Goal: Communication & Community: Answer question/provide support

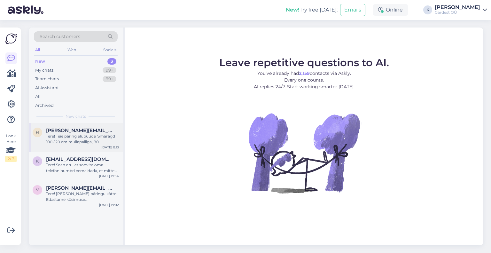
click at [88, 137] on div "Tere! Teie päring elupuude 'Smaragd 100-120 cm mullapalliga, 80 [PERSON_NAME]' …" at bounding box center [82, 139] width 73 height 12
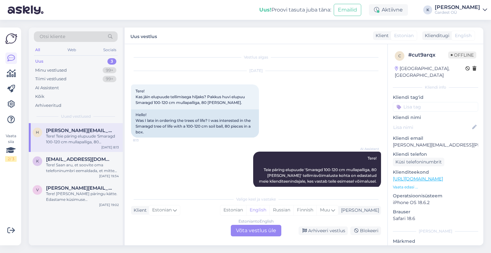
scroll to position [8, 0]
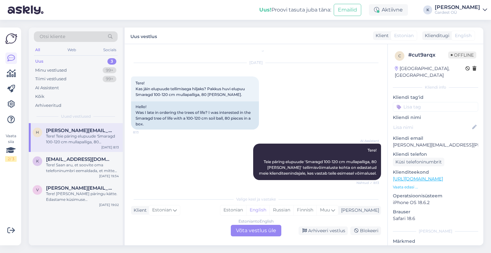
click at [250, 231] on div "Estonian to English Võta vestlus üle" at bounding box center [256, 231] width 51 height 12
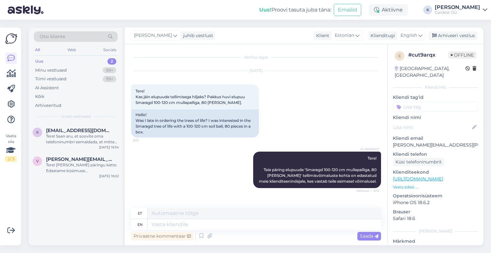
scroll to position [0, 0]
click at [77, 164] on div "Tere! [PERSON_NAME] päringu kätte. Edastame küsimuse klienditeenindajale, kes v…" at bounding box center [82, 168] width 73 height 12
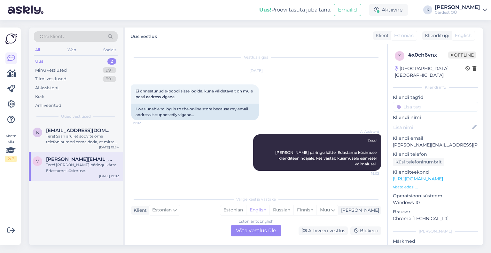
click at [253, 230] on div "Estonian to English Võta vestlus üle" at bounding box center [256, 231] width 51 height 12
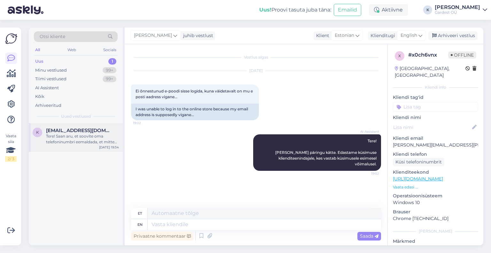
click at [73, 137] on div "Tere! Saan aru, et soovite oma telefoninumbri eemaldada, et mitte saada sõnumei…" at bounding box center [82, 139] width 73 height 12
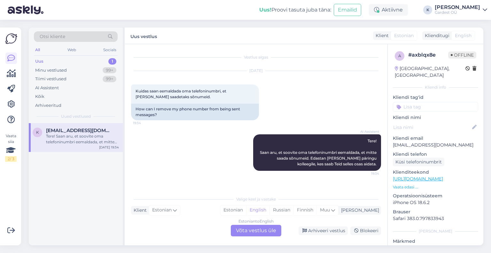
click at [268, 228] on div "Estonian to English Võta vestlus üle" at bounding box center [256, 231] width 51 height 12
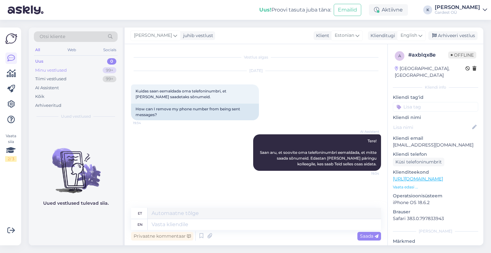
click at [52, 72] on div "Minu vestlused" at bounding box center [51, 70] width 32 height 6
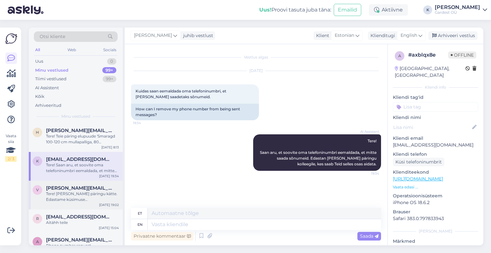
click at [72, 194] on div "Tere! [PERSON_NAME] päringu kätte. Edastame küsimuse klienditeenindajale, kes v…" at bounding box center [82, 197] width 73 height 12
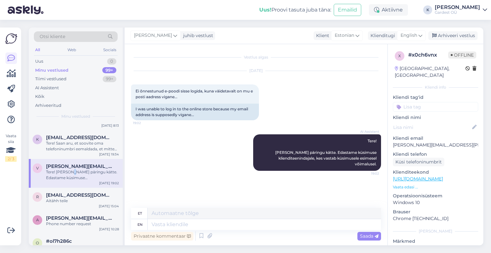
scroll to position [32, 0]
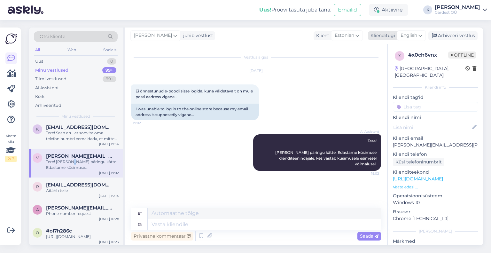
click at [422, 35] on icon at bounding box center [420, 35] width 4 height 7
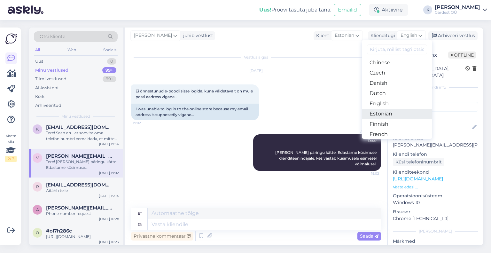
click at [382, 116] on link "Estonian" at bounding box center [397, 114] width 70 height 10
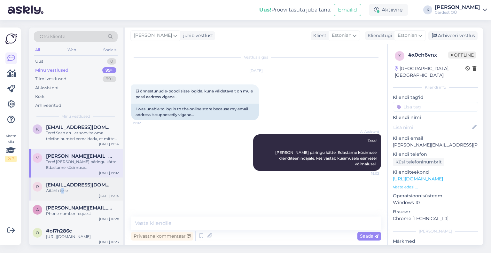
click at [62, 188] on div "Aitähh teile" at bounding box center [82, 191] width 73 height 6
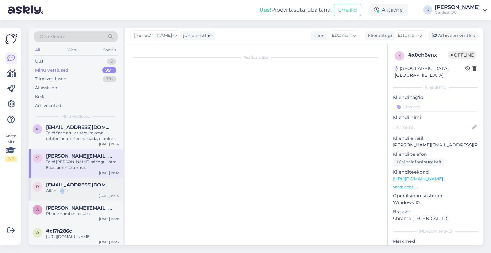
scroll to position [21, 0]
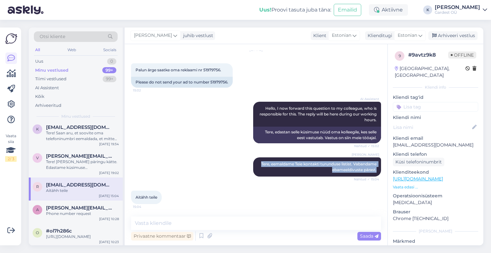
drag, startPoint x: 253, startPoint y: 164, endPoint x: 381, endPoint y: 170, distance: 128.0
click at [381, 170] on div "Vestlus algas [DATE] Palun ärge saatke oma reklaami nr 51979756. 15:02 Please d…" at bounding box center [259, 131] width 256 height 160
copy span "Tere, eemaldame Teie kontakti turunduse listist. Vabandame ebameeldivuste päras…"
click at [62, 162] on div "Tere! [PERSON_NAME] päringu kätte. Edastame küsimuse klienditeenindajale, kes v…" at bounding box center [82, 165] width 73 height 12
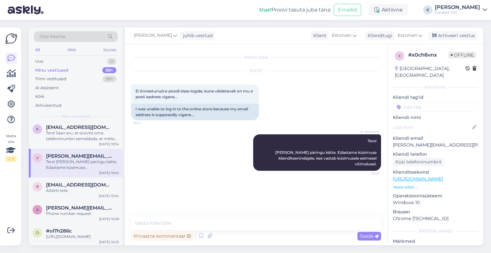
scroll to position [0, 0]
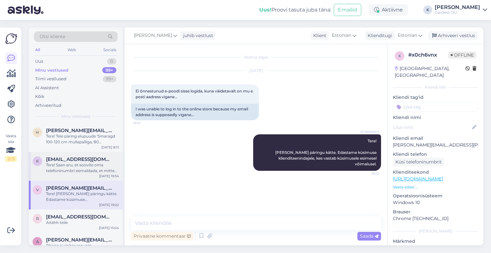
click at [83, 161] on span "[EMAIL_ADDRESS][DOMAIN_NAME]" at bounding box center [79, 159] width 66 height 6
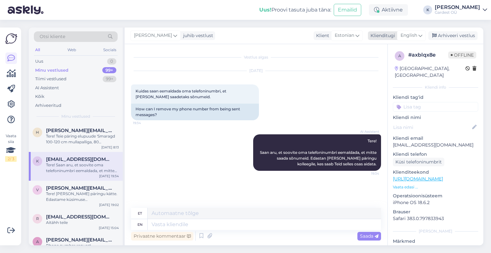
click at [419, 33] on div "English" at bounding box center [411, 35] width 29 height 10
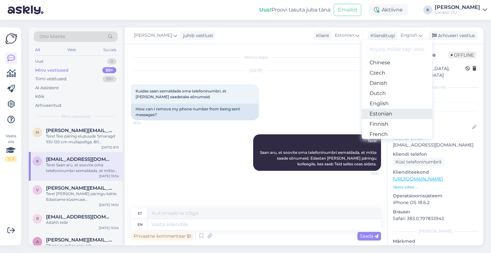
click at [389, 114] on link "Estonian" at bounding box center [397, 114] width 70 height 10
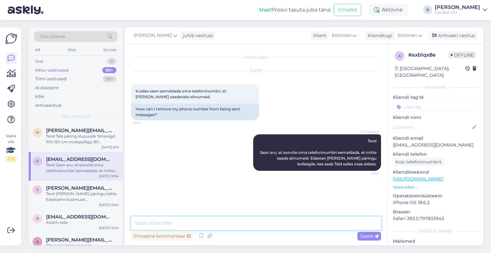
click at [197, 228] on textarea at bounding box center [256, 222] width 250 height 13
paste textarea "Tere, eemaldame Teie kontakti turunduse listist. Vabandame ebameeldivuste päras…"
type textarea "Tere, Tere, eemaldame Teie kontakti turunduse listist. Vabandame ebameeldivuste…"
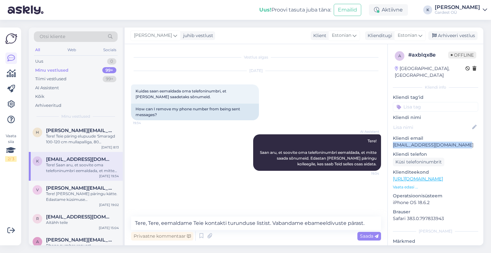
drag, startPoint x: 391, startPoint y: 138, endPoint x: 463, endPoint y: 140, distance: 72.0
click at [463, 140] on div "a # axblqx8e Offline [GEOGRAPHIC_DATA], [GEOGRAPHIC_DATA] Kliendi info Kliendi …" at bounding box center [436, 178] width 96 height 269
copy p "[EMAIL_ADDRESS][DOMAIN_NAME]"
click at [364, 236] on span "Saada" at bounding box center [369, 236] width 19 height 6
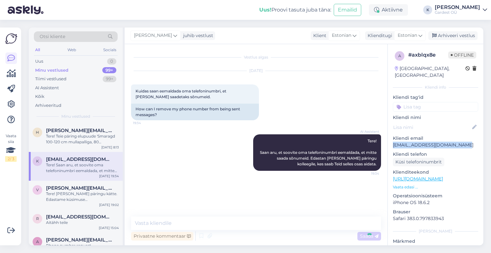
scroll to position [13, 0]
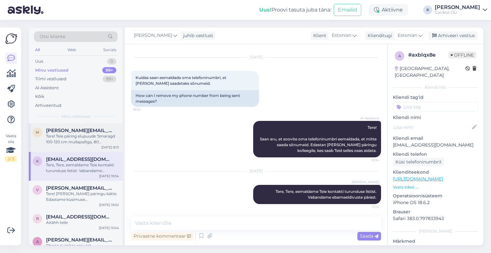
click at [79, 138] on div "Tere! Teie päring elupuude 'Smaragd 100-120 cm mullapalliga, 80 [PERSON_NAME]' …" at bounding box center [82, 139] width 73 height 12
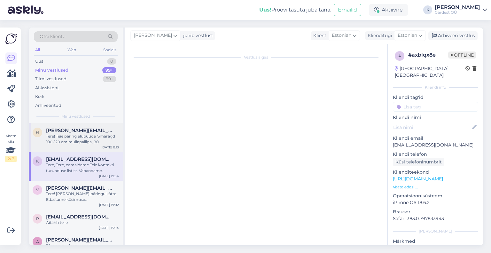
scroll to position [0, 0]
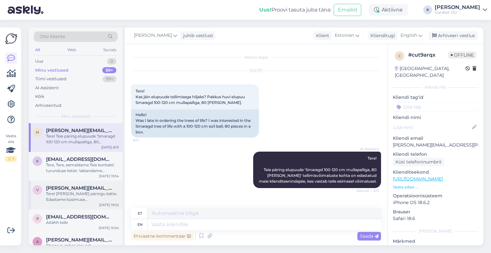
click at [71, 195] on div "Tere! [PERSON_NAME] päringu kätte. Edastame küsimuse klienditeenindajale, kes v…" at bounding box center [82, 197] width 73 height 12
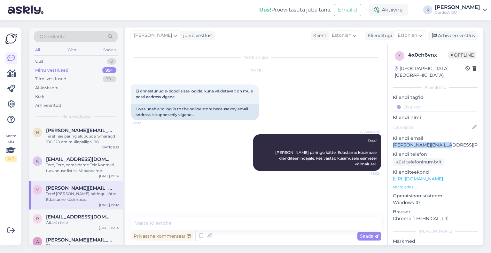
drag, startPoint x: 446, startPoint y: 137, endPoint x: 392, endPoint y: 137, distance: 53.7
click at [392, 137] on div "x # x0ch6vnx Offline [GEOGRAPHIC_DATA], [GEOGRAPHIC_DATA] info Kliendi tag'id K…" at bounding box center [436, 178] width 96 height 269
copy p "[PERSON_NAME][EMAIL_ADDRESS][PERSON_NAME][DOMAIN_NAME]"
click at [191, 224] on textarea at bounding box center [256, 222] width 250 height 13
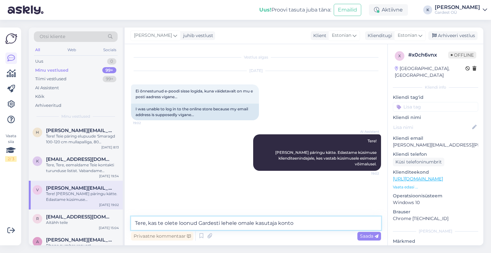
type textarea "Tere, kas te olete loonud Gardesti lehele omale kasutaja konto?"
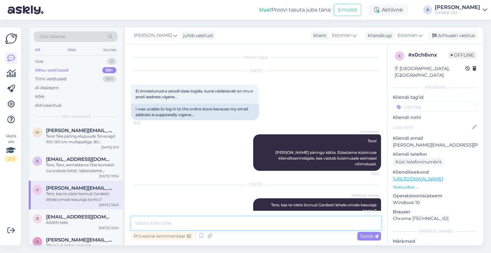
scroll to position [13, 0]
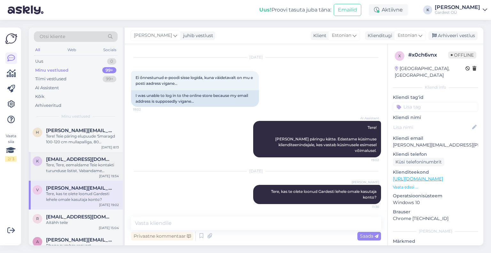
click at [75, 166] on div "Tere, Tere, eemaldame Teie kontakti turunduse listist. Vabandame ebameeldivuste…" at bounding box center [82, 168] width 73 height 12
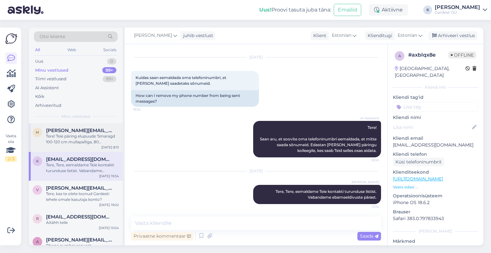
click at [74, 144] on div "Tere! Teie päring elupuude 'Smaragd 100-120 cm mullapalliga, 80 [PERSON_NAME]' …" at bounding box center [82, 139] width 73 height 12
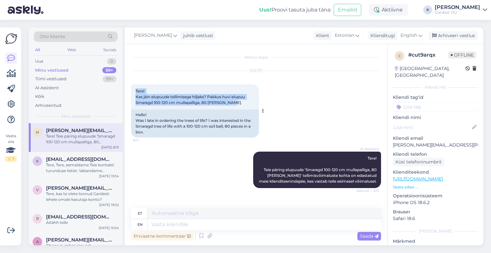
drag, startPoint x: 135, startPoint y: 90, endPoint x: 234, endPoint y: 103, distance: 100.0
click at [235, 104] on div "Tere! Kas jäin elupuude tellimisega hiljaks? Pakkus huvi elupuu Smaragd 100-120…" at bounding box center [195, 96] width 128 height 25
copy span "Tere! Kas jäin elupuude tellimisega hiljaks? Pakkus huvi elupuu Smaragd 100-120…"
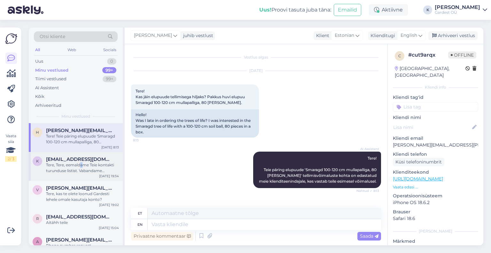
click at [82, 165] on div "Tere, Tere, eemaldame Teie kontakti turunduse listist. Vabandame ebameeldivuste…" at bounding box center [82, 168] width 73 height 12
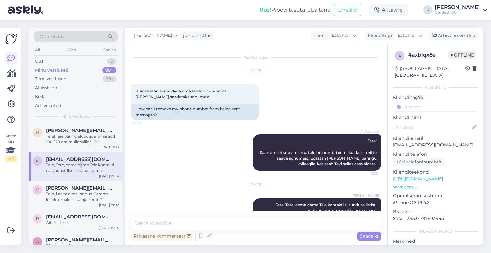
scroll to position [13, 0]
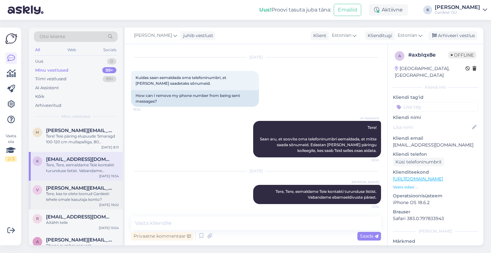
click at [74, 192] on div "Tere, kas te olete loonud Gardesti lehele omale kasutaja konto?" at bounding box center [82, 197] width 73 height 12
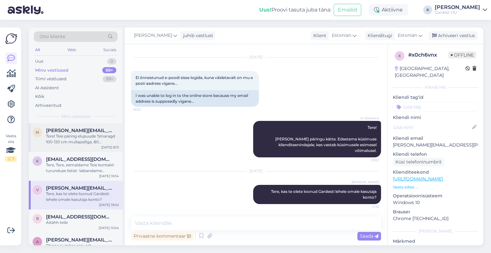
click at [82, 141] on div "Tere! Teie päring elupuude 'Smaragd 100-120 cm mullapalliga, 80 [PERSON_NAME]' …" at bounding box center [82, 139] width 73 height 12
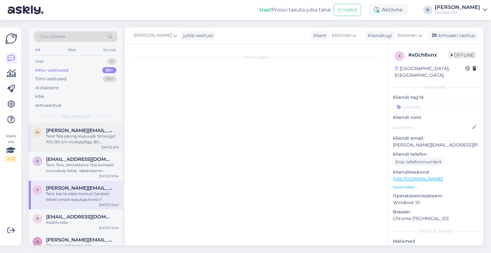
scroll to position [0, 0]
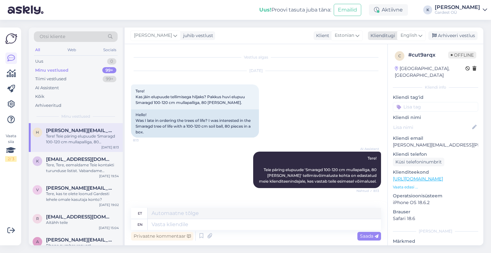
click at [420, 36] on icon at bounding box center [420, 35] width 4 height 7
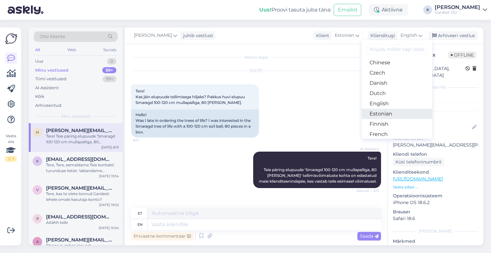
click at [385, 114] on link "Estonian" at bounding box center [397, 114] width 70 height 10
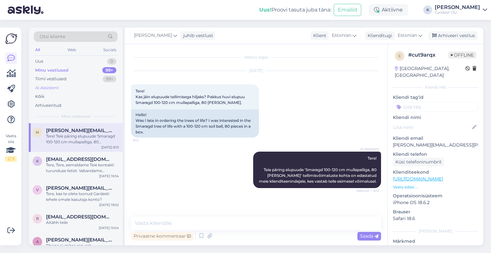
click at [40, 89] on div "AI Assistent" at bounding box center [47, 88] width 24 height 6
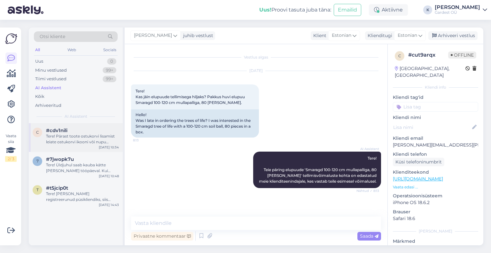
click at [59, 140] on div "Tere! Pärast toote ostukorvi lisamist leiate ostukorvi ikooni või nupu tavalise…" at bounding box center [82, 139] width 73 height 12
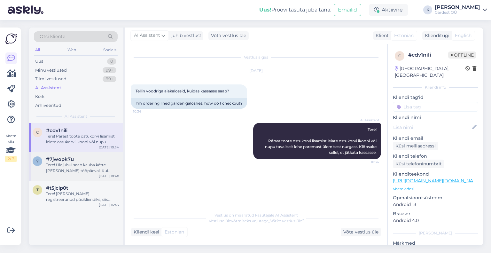
click at [70, 162] on div "Tere! Üldjuhul saab kauba kätte [PERSON_NAME] tööpäeval. Kui tellisite kauba nä…" at bounding box center [82, 168] width 73 height 12
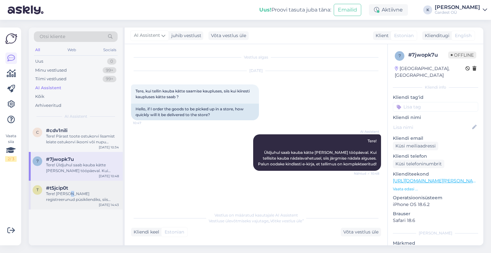
click at [69, 192] on div "Tere! [PERSON_NAME] registreerunud püsikliendiks, siis palun logige oma kontolt…" at bounding box center [82, 197] width 73 height 12
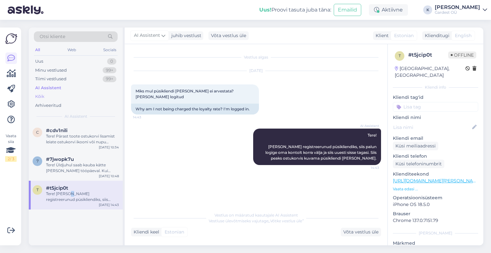
click at [39, 97] on div "Kõik" at bounding box center [39, 96] width 9 height 6
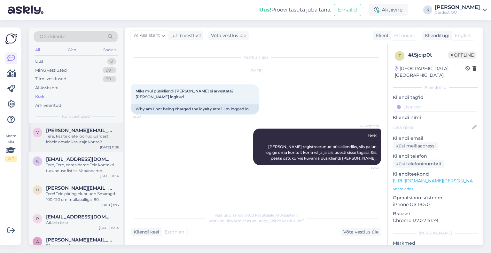
click at [60, 136] on div "Tere, kas te olete loonud Gardesti lehele omale kasutaja konto?" at bounding box center [82, 139] width 73 height 12
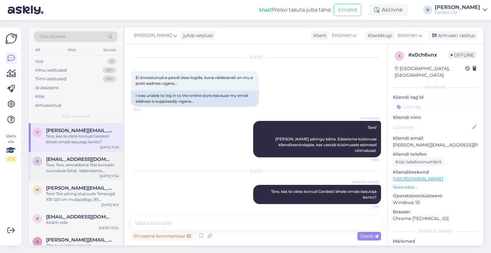
click at [61, 169] on div "Tere, Tere, eemaldame Teie kontakti turunduse listist. Vabandame ebameeldivuste…" at bounding box center [82, 168] width 73 height 12
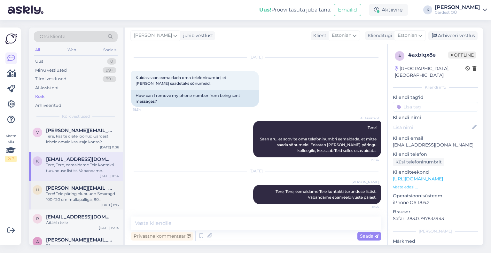
click at [61, 190] on span "[PERSON_NAME][EMAIL_ADDRESS][PERSON_NAME][DOMAIN_NAME]" at bounding box center [79, 188] width 66 height 6
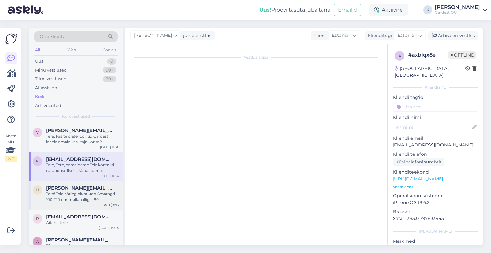
scroll to position [0, 0]
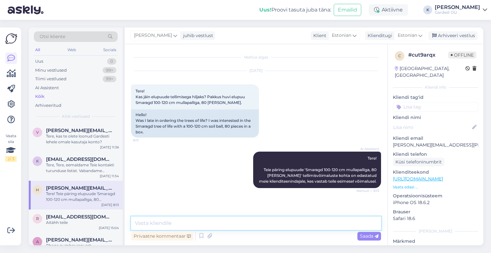
click at [172, 223] on textarea at bounding box center [256, 222] width 250 height 13
click at [81, 141] on div "Tere, kas te olete loonud Gardesti lehele omale kasutaja konto?" at bounding box center [82, 139] width 73 height 12
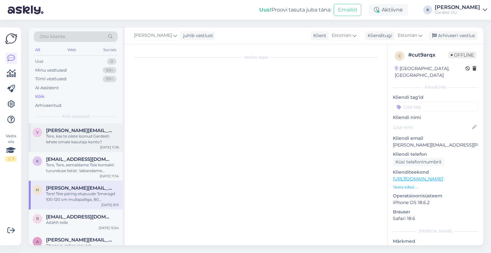
scroll to position [13, 0]
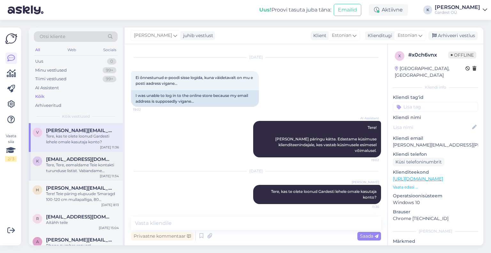
click at [69, 167] on div "Tere, Tere, eemaldame Teie kontakti turunduse listist. Vabandame ebameeldivuste…" at bounding box center [82, 168] width 73 height 12
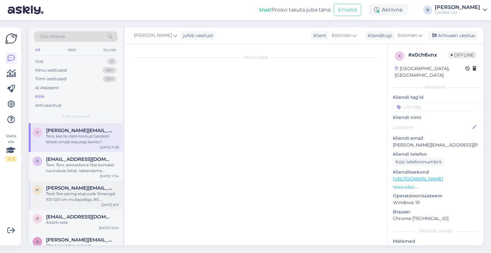
click at [69, 195] on div "Tere! Teie päring elupuude 'Smaragd 100-120 cm mullapalliga, 80 [PERSON_NAME]' …" at bounding box center [82, 197] width 73 height 12
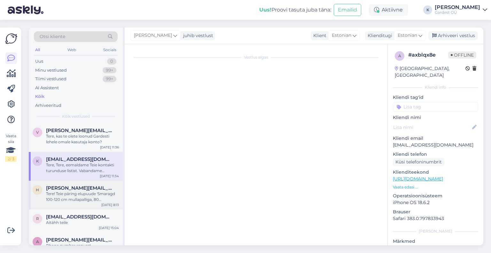
scroll to position [0, 0]
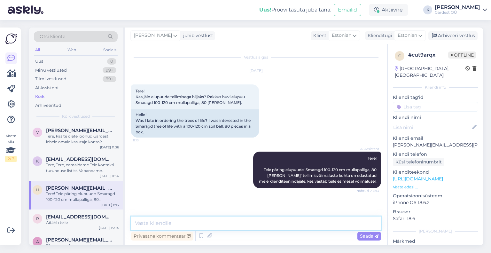
click at [182, 225] on textarea at bounding box center [256, 222] width 250 height 13
click at [56, 70] on div "Minu vestlused" at bounding box center [51, 70] width 32 height 6
click at [59, 134] on div "Tere, kas te olete loonud Gardesti lehele omale kasutaja konto?" at bounding box center [82, 139] width 73 height 12
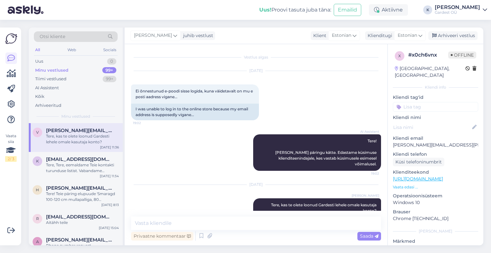
scroll to position [13, 0]
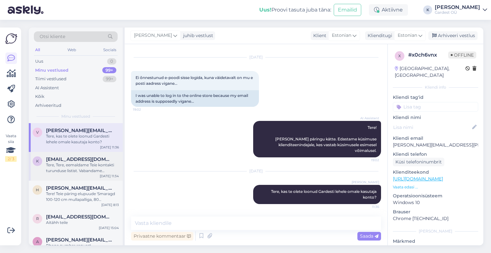
click at [58, 161] on div "[EMAIL_ADDRESS][DOMAIN_NAME] Tere, Tere, eemaldame Teie kontakti turunduse list…" at bounding box center [82, 164] width 73 height 17
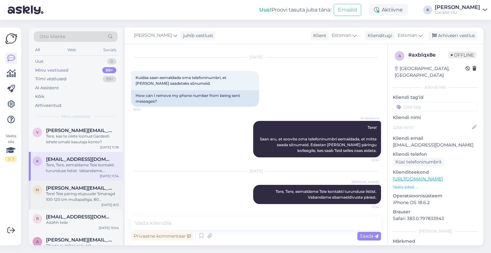
click at [58, 195] on div "Tere! Teie päring elupuude 'Smaragd 100-120 cm mullapalliga, 80 [PERSON_NAME]' …" at bounding box center [82, 197] width 73 height 12
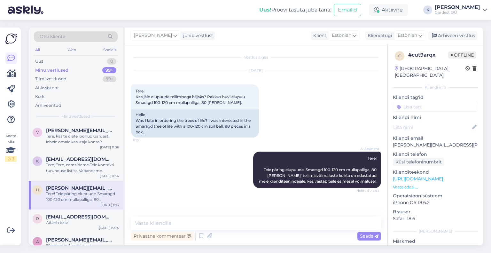
scroll to position [0, 0]
click at [75, 141] on div "Tere, kas te olete loonud Gardesti lehele omale kasutaja konto?" at bounding box center [82, 139] width 73 height 12
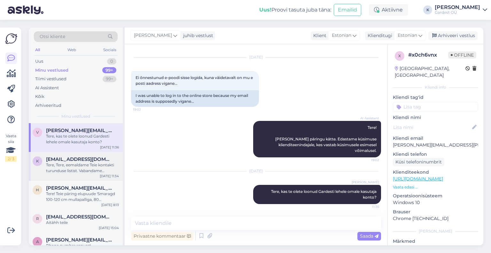
click at [74, 168] on div "Tere, Tere, eemaldame Teie kontakti turunduse listist. Vabandame ebameeldivuste…" at bounding box center [82, 168] width 73 height 12
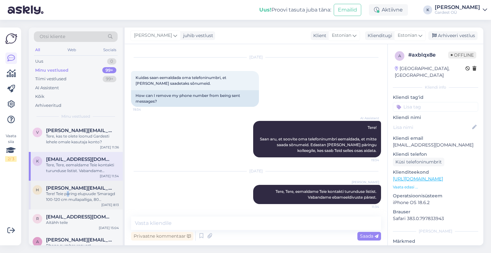
click at [69, 192] on div "Tere! Teie päring elupuude 'Smaragd 100-120 cm mullapalliga, 80 [PERSON_NAME]' …" at bounding box center [82, 197] width 73 height 12
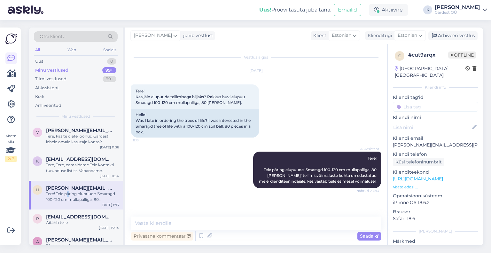
scroll to position [0, 0]
click at [55, 164] on div "Tere, Tere, eemaldame Teie kontakti turunduse listist. Vabandame ebameeldivuste…" at bounding box center [82, 168] width 73 height 12
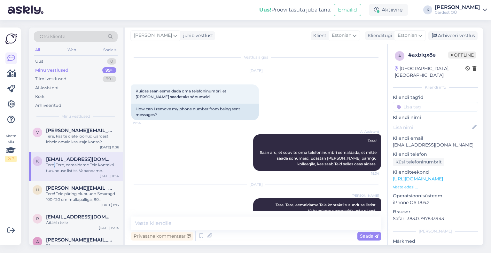
scroll to position [13, 0]
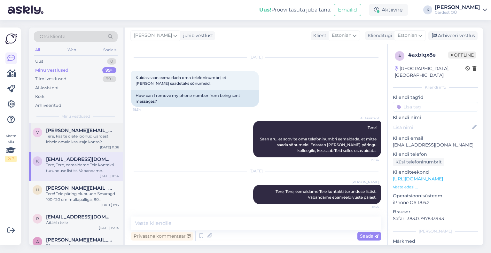
click at [65, 139] on div "Tere, kas te olete loonud Gardesti lehele omale kasutaja konto?" at bounding box center [82, 139] width 73 height 12
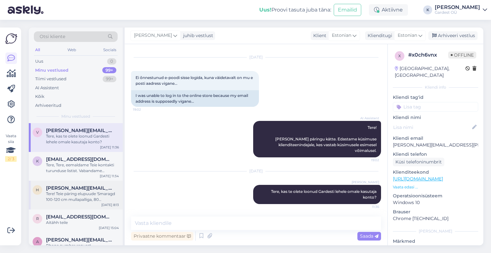
click at [56, 198] on div "Tere! Teie päring elupuude 'Smaragd 100-120 cm mullapalliga, 80 [PERSON_NAME]' …" at bounding box center [82, 197] width 73 height 12
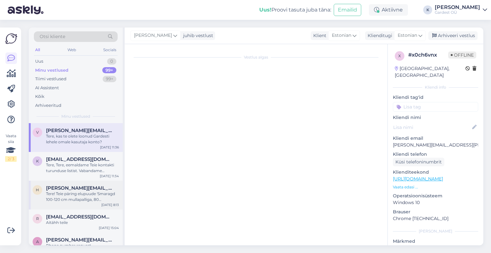
scroll to position [0, 0]
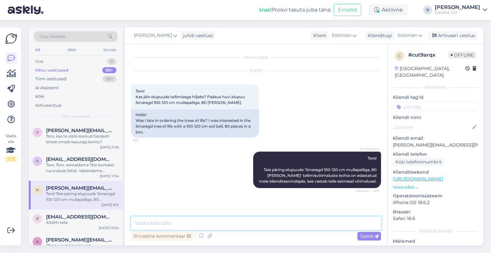
click at [168, 223] on textarea at bounding box center [256, 222] width 250 height 13
click at [180, 223] on textarea at bounding box center [256, 222] width 250 height 13
click at [233, 226] on textarea at bounding box center [256, 222] width 250 height 13
click at [318, 225] on textarea at bounding box center [256, 222] width 250 height 13
click at [59, 164] on div "Tere, Tere, eemaldame Teie kontakti turunduse listist. Vabandame ebameeldivuste…" at bounding box center [82, 168] width 73 height 12
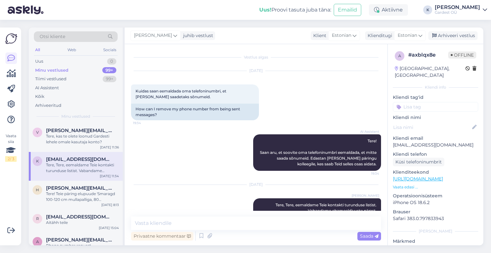
scroll to position [13, 0]
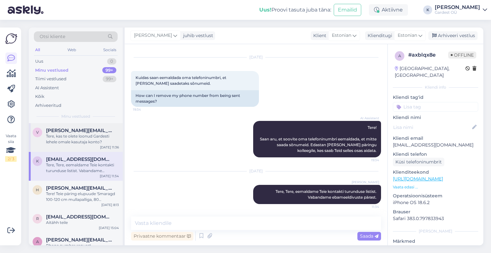
click at [81, 137] on div "Tere, kas te olete loonud Gardesti lehele omale kasutaja konto?" at bounding box center [82, 139] width 73 height 12
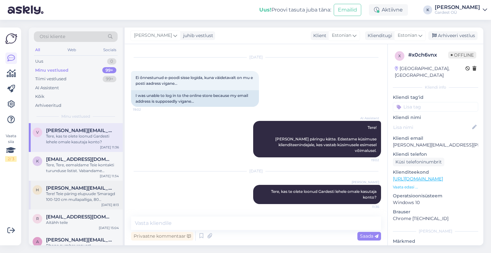
click at [85, 201] on div "Tere! Teie päring elupuude 'Smaragd 100-120 cm mullapalliga, 80 [PERSON_NAME]' …" at bounding box center [82, 197] width 73 height 12
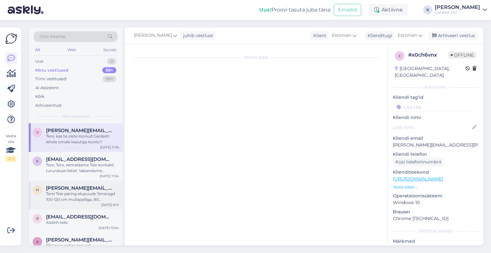
scroll to position [0, 0]
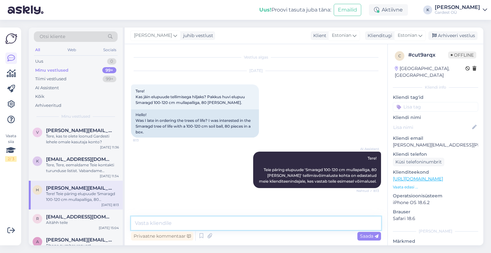
click at [327, 229] on textarea at bounding box center [256, 222] width 250 height 13
click at [213, 225] on textarea at bounding box center [256, 222] width 250 height 13
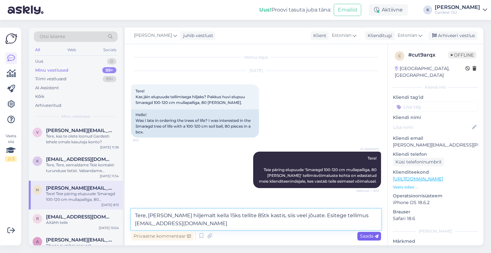
type textarea "Tere, [PERSON_NAME] hiljemalt kella 15ks tellite 85tk kastis, siis veel jõuate.…"
click at [363, 236] on span "Saada" at bounding box center [369, 236] width 19 height 6
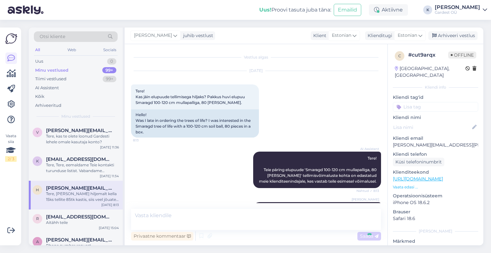
scroll to position [17, 0]
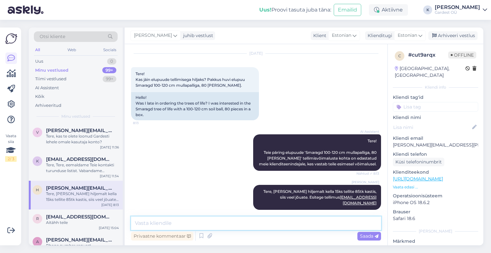
click at [229, 222] on textarea at bounding box center [256, 222] width 250 height 13
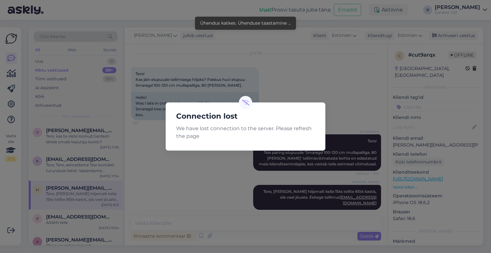
click at [345, 98] on div "Connection lost We have lost connection to the server. Please refresh the page" at bounding box center [245, 126] width 491 height 253
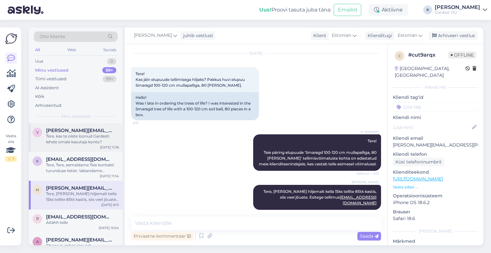
click at [85, 138] on div "Tere, kas te olete loonud Gardesti lehele omale kasutaja konto?" at bounding box center [82, 139] width 73 height 12
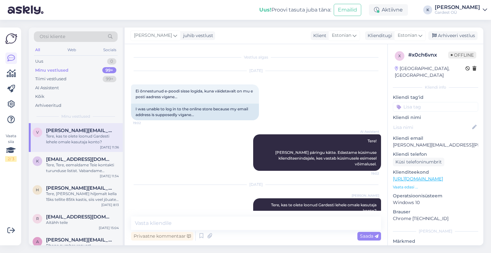
scroll to position [13, 0]
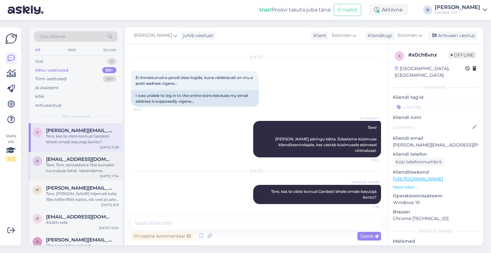
click at [72, 164] on div "Tere, Tere, eemaldame Teie kontakti turunduse listist. Vabandame ebameeldivuste…" at bounding box center [82, 168] width 73 height 12
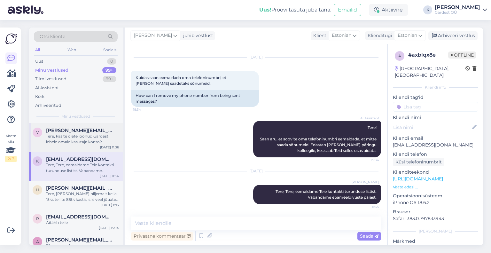
click at [67, 137] on div "Tere, kas te olete loonud Gardesti lehele omale kasutaja konto?" at bounding box center [82, 139] width 73 height 12
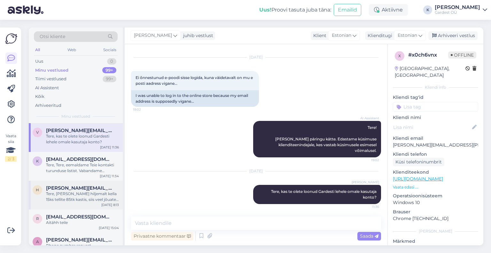
click at [65, 195] on div "Tere, [PERSON_NAME] hiljemalt kella 15ks tellite 85tk kastis, siis veel jõuate.…" at bounding box center [82, 197] width 73 height 12
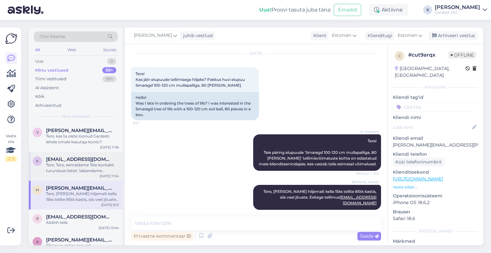
click at [71, 165] on div "Tere, Tere, eemaldame Teie kontakti turunduse listist. Vabandame ebameeldivuste…" at bounding box center [82, 168] width 73 height 12
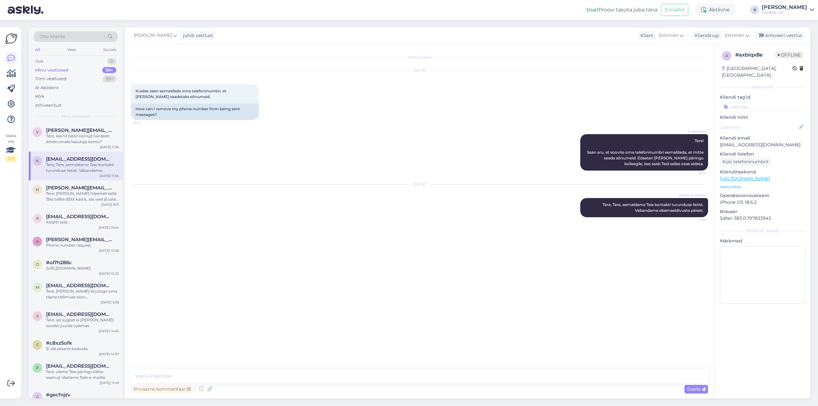
scroll to position [0, 0]
click at [87, 139] on div "Tere, kas te olete loonud Gardesti lehele omale kasutaja konto?" at bounding box center [82, 139] width 73 height 12
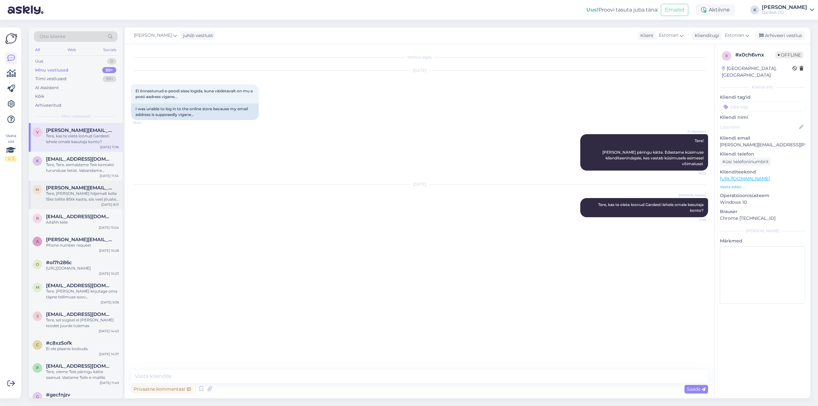
click at [83, 189] on span "[PERSON_NAME][EMAIL_ADDRESS][PERSON_NAME][DOMAIN_NAME]" at bounding box center [79, 188] width 66 height 6
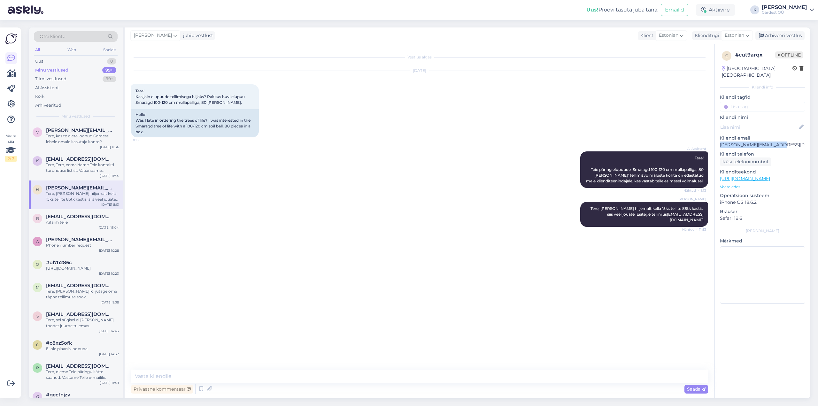
drag, startPoint x: 788, startPoint y: 138, endPoint x: 716, endPoint y: 148, distance: 72.3
click at [491, 139] on div "c # cut9arqx Offline [GEOGRAPHIC_DATA], [GEOGRAPHIC_DATA] Kliendi info Kliendi …" at bounding box center [763, 178] width 96 height 269
copy p "[PERSON_NAME][EMAIL_ADDRESS][PERSON_NAME][DOMAIN_NAME]"
click at [86, 142] on div "Tere, kas te olete loonud Gardesti lehele omale kasutaja konto?" at bounding box center [82, 139] width 73 height 12
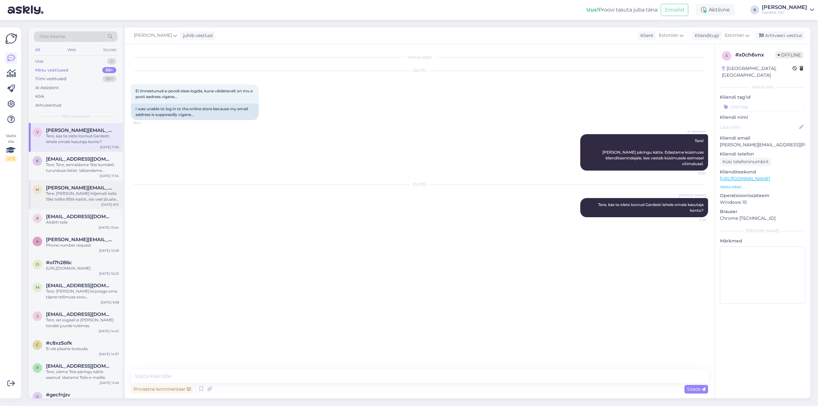
click at [70, 201] on div "h [PERSON_NAME][EMAIL_ADDRESS][PERSON_NAME][DOMAIN_NAME] Tere, [PERSON_NAME] hi…" at bounding box center [76, 195] width 94 height 29
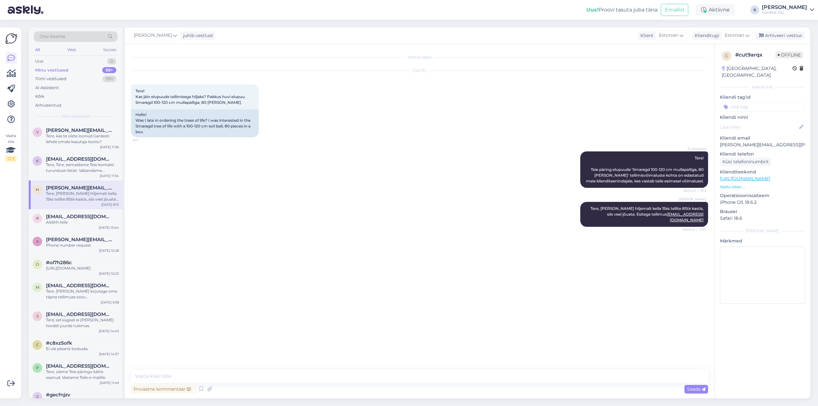
click at [67, 197] on div "Tere, [PERSON_NAME] hiljemalt kella 15ks tellite 85tk kastis, siis veel jõuate.…" at bounding box center [82, 197] width 73 height 12
click at [69, 61] on div "Uus 1" at bounding box center [76, 61] width 84 height 9
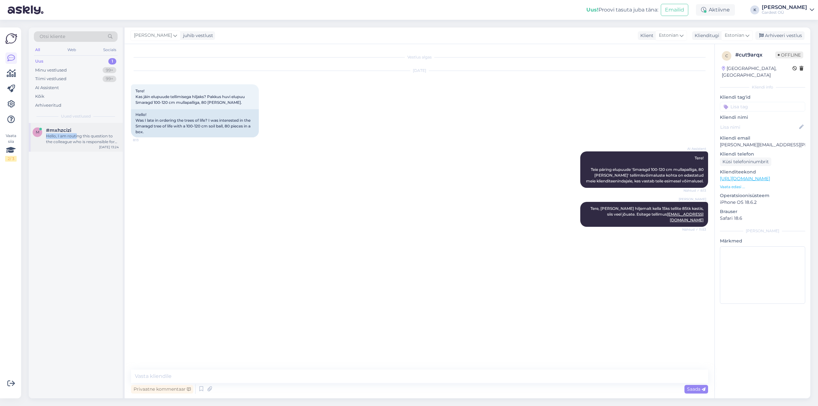
click at [76, 134] on div "#mxhzcizi Hello, I am routing this question to the colleague who is responsible…" at bounding box center [82, 136] width 73 height 17
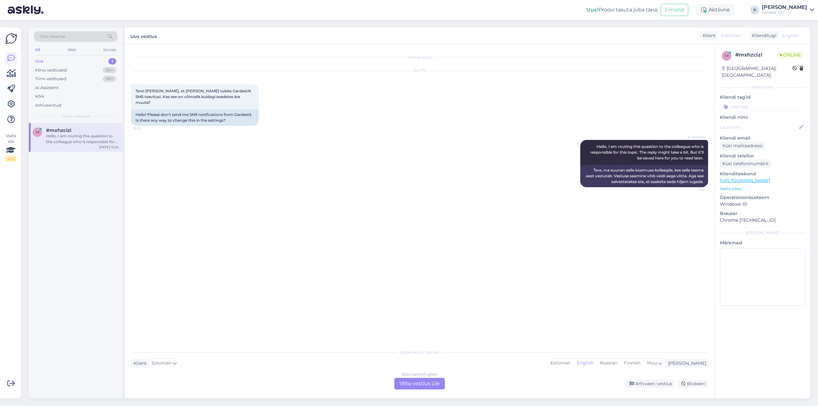
click at [418, 253] on div "Estonian to English Võta vestlus üle" at bounding box center [419, 384] width 51 height 12
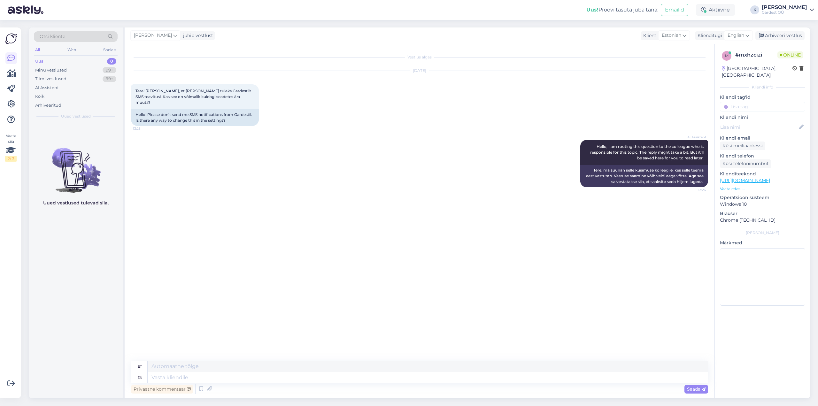
click at [491, 31] on div "Kai juhib vestlust Klient Estonian Klienditugi English Arabic Belarusian Bulgar…" at bounding box center [468, 35] width 686 height 17
click at [491, 35] on icon at bounding box center [748, 35] width 4 height 7
drag, startPoint x: 728, startPoint y: 105, endPoint x: 706, endPoint y: 109, distance: 22.3
click at [491, 109] on link "Estonian" at bounding box center [724, 114] width 70 height 10
click at [217, 253] on textarea at bounding box center [419, 376] width 577 height 13
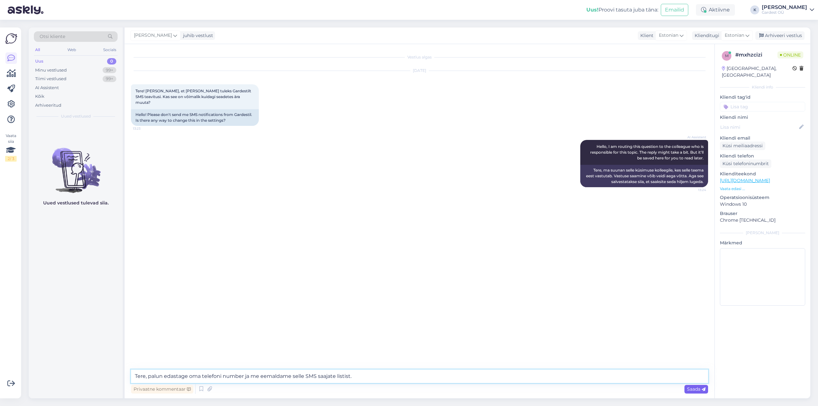
type textarea "Tere, palun edastage oma telefoni number ja me eemaldame selle SMS saajate list…"
click at [491, 253] on span "Saada" at bounding box center [696, 389] width 19 height 6
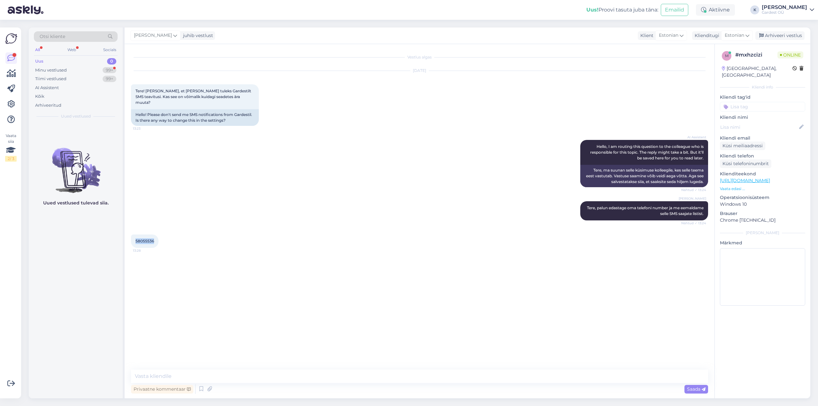
drag, startPoint x: 154, startPoint y: 235, endPoint x: 136, endPoint y: 236, distance: 18.9
click at [136, 236] on div "58055536 13:28" at bounding box center [144, 241] width 27 height 13
copy span "58055536"
click at [46, 95] on div "Kõik" at bounding box center [76, 96] width 84 height 9
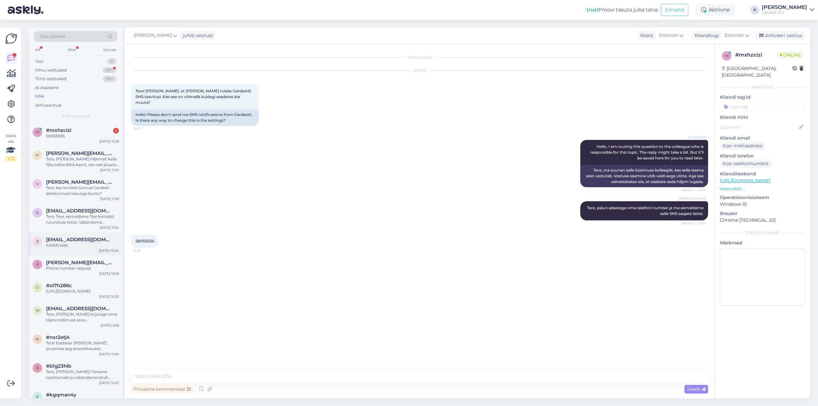
click at [76, 240] on span "[EMAIL_ADDRESS][DOMAIN_NAME]" at bounding box center [79, 240] width 66 height 6
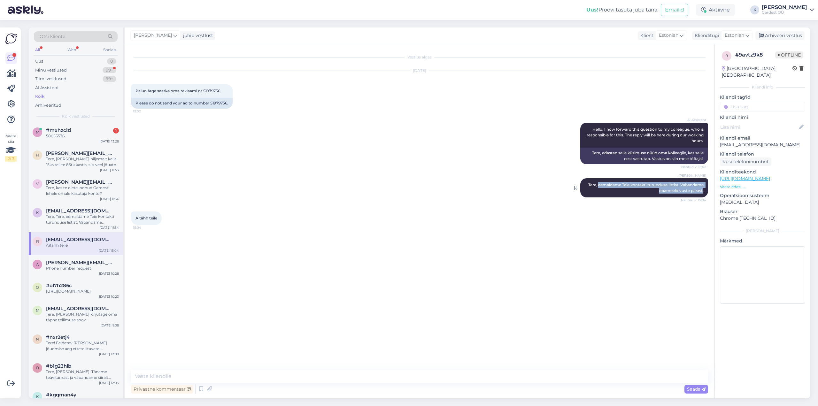
drag, startPoint x: 596, startPoint y: 185, endPoint x: 702, endPoint y: 190, distance: 106.5
click at [491, 190] on span "Tere, eemaldame Teie kontakti turunduse listist. Vabandame ebameeldivuste päras…" at bounding box center [647, 188] width 116 height 11
copy span "eemaldame Teie kontakti turunduse listist. Vabandame ebameeldivuste pärast"
click at [64, 130] on span "#mxhzcizi" at bounding box center [58, 131] width 25 height 6
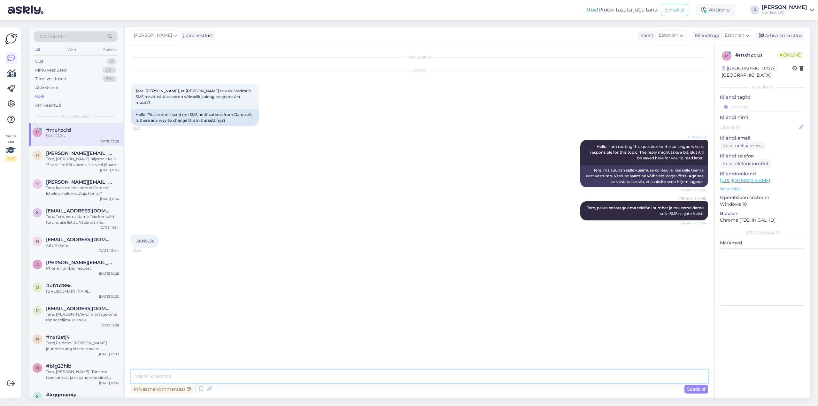
click at [184, 253] on textarea at bounding box center [419, 376] width 577 height 13
paste textarea "eemaldame Teie kontakti turunduse listist. Vabandame ebameeldivuste pärast"
drag, startPoint x: 137, startPoint y: 375, endPoint x: 133, endPoint y: 374, distance: 4.6
click at [133, 253] on textarea "eemaldame Teie kontakti turunduse listist. Vabandame ebameeldivuste pärast" at bounding box center [419, 376] width 577 height 13
drag, startPoint x: 163, startPoint y: 375, endPoint x: 158, endPoint y: 374, distance: 5.2
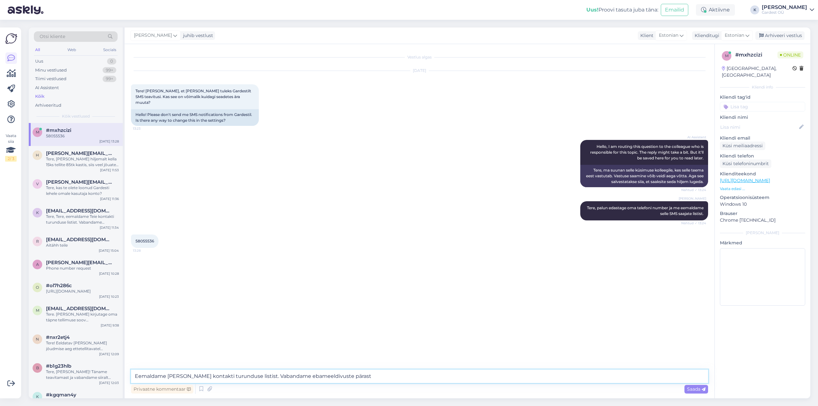
click at [158, 253] on textarea "Eemaldame [PERSON_NAME] kontakti turunduse listist. Vabandame ebameeldivuste pä…" at bounding box center [419, 376] width 577 height 13
click at [406, 253] on textarea "Eemaldasime [PERSON_NAME] kontakti turunduse listist. Vabandame ebameeldivuste …" at bounding box center [419, 376] width 577 height 13
type textarea "Eemaldasime [PERSON_NAME] kontakti turunduse listist. Vabandame ebameeldivuste …"
click at [491, 253] on span "Saada" at bounding box center [696, 389] width 19 height 6
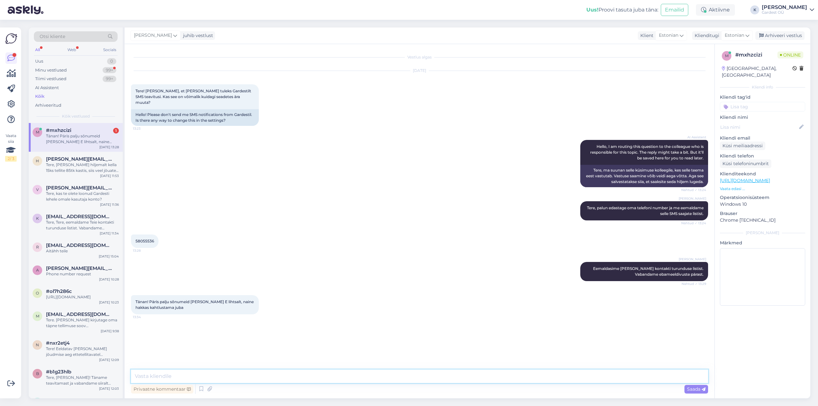
click at [195, 253] on textarea at bounding box center [419, 376] width 577 height 13
drag, startPoint x: 170, startPoint y: 301, endPoint x: 135, endPoint y: 294, distance: 35.7
click at [135, 253] on div "Tänan! Päris palju sõnumeid [PERSON_NAME] E lihtsalt, naine hakkas kahtlustama …" at bounding box center [195, 304] width 128 height 19
copy span "Tänan! Päris palju sõnumeid [PERSON_NAME] E lihtsalt, naine hakkas kahtlustama …"
click at [271, 253] on textarea at bounding box center [419, 376] width 577 height 13
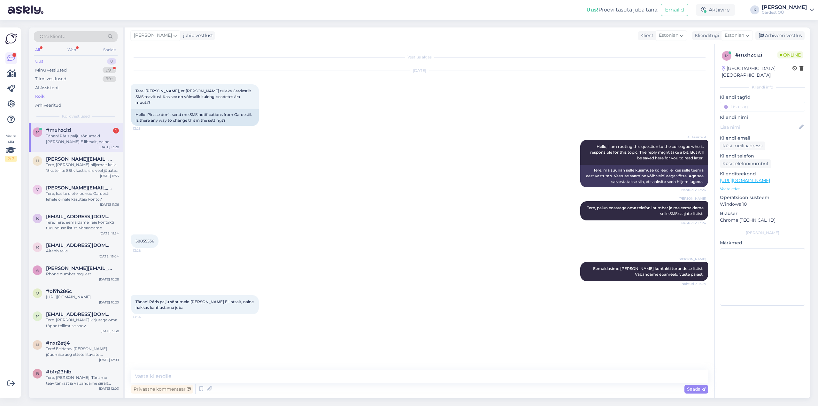
click at [62, 65] on div "Uus 0" at bounding box center [76, 61] width 84 height 9
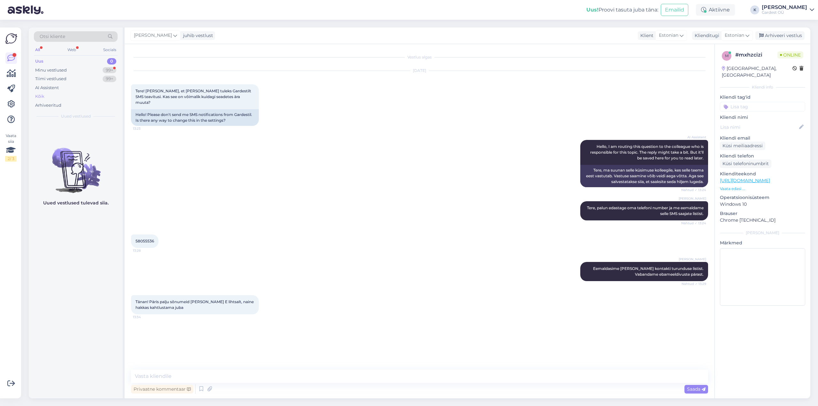
click at [54, 96] on div "Kõik" at bounding box center [76, 96] width 84 height 9
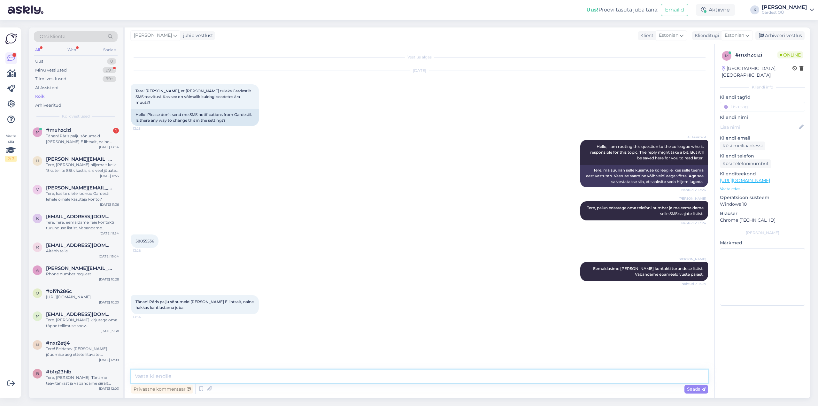
click at [203, 253] on textarea at bounding box center [419, 376] width 577 height 13
drag, startPoint x: 170, startPoint y: 303, endPoint x: 134, endPoint y: 293, distance: 37.2
click at [134, 253] on div "Tänan! Päris palju sõnumeid [PERSON_NAME] E lihtsalt, naine hakkas kahtlustama …" at bounding box center [195, 304] width 128 height 19
copy span "Tänan! Päris palju sõnumeid [PERSON_NAME] E lihtsalt, naine hakkas kahtlustama …"
click at [193, 253] on textarea at bounding box center [419, 376] width 577 height 13
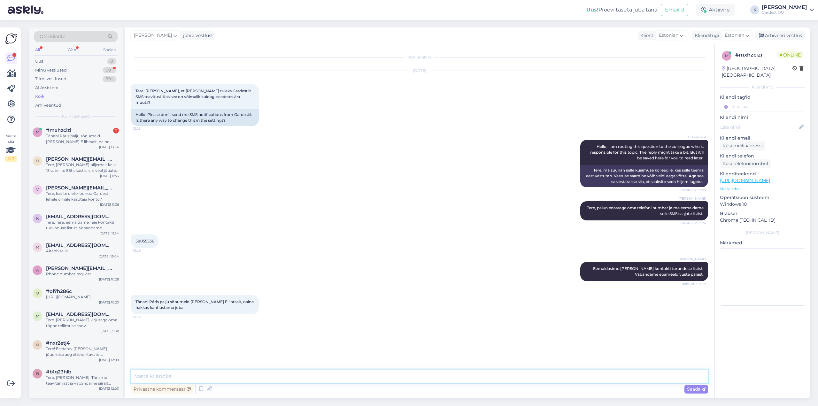
paste textarea "Täname teid tagasiside eest. Vabandame, kui meie sõnumeid kogunes liigselt. Tei…"
drag, startPoint x: 555, startPoint y: 377, endPoint x: 52, endPoint y: 379, distance: 503.2
click at [52, 253] on div "Otsi kliente All Web Socials Uus 0 Minu vestlused 99+ Tiimi vestlused 99+ AI As…" at bounding box center [420, 212] width 782 height 371
paste textarea "— kampaania raames oli tõesti tavapärasest rohkem teavitusi"
click at [340, 253] on textarea "Täname teid tagasiside eest. Vabandame, kui meie sõnumeid kogunes liigselt — ka…" at bounding box center [419, 376] width 577 height 13
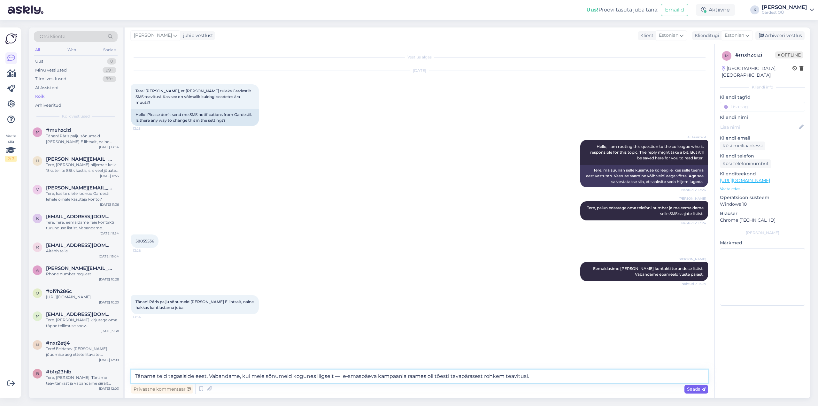
type textarea "Täname teid tagasiside eest. Vabandame, kui meie sõnumeid kogunes liigselt — e-…"
click at [491, 253] on span "Saada" at bounding box center [696, 389] width 19 height 6
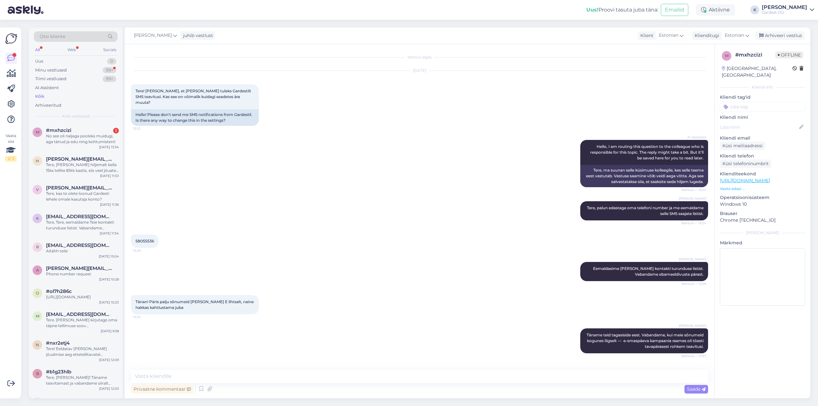
scroll to position [24, 0]
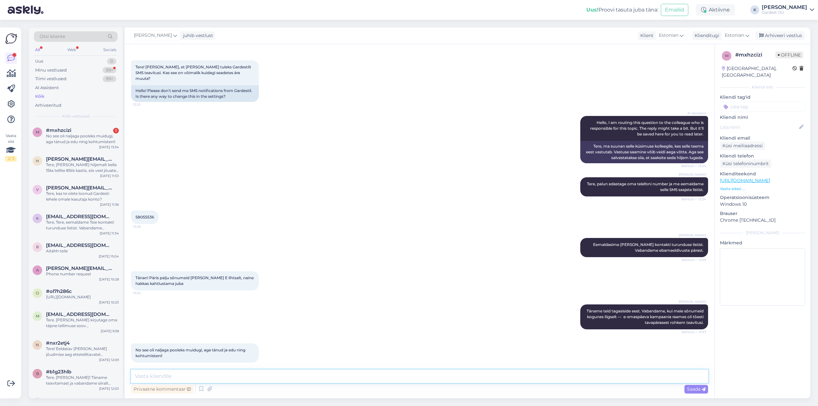
click at [231, 253] on textarea at bounding box center [419, 376] width 577 height 13
click at [274, 253] on textarea at bounding box center [419, 376] width 577 height 13
type textarea "Ilusat päeva jätku!"
click at [491, 253] on span "Saada" at bounding box center [696, 389] width 19 height 6
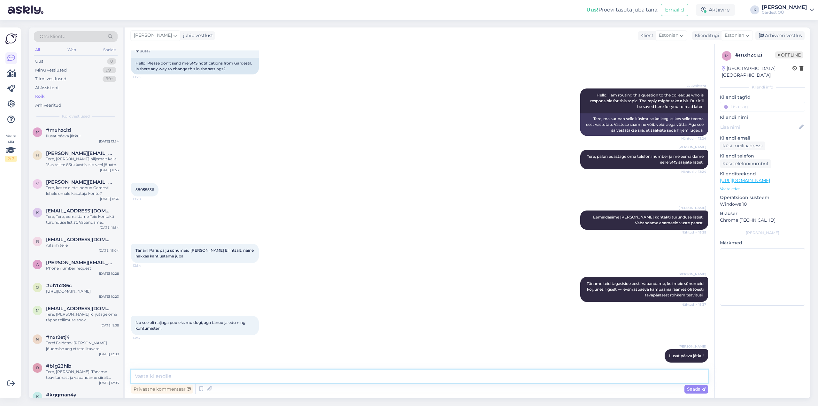
click at [295, 253] on textarea at bounding box center [419, 376] width 577 height 13
click at [223, 253] on textarea at bounding box center [419, 376] width 577 height 13
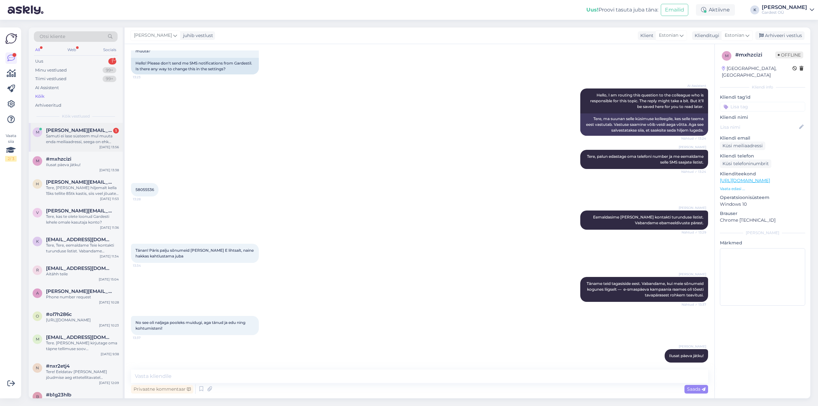
click at [82, 143] on div "Samuti ei lase süsteem mul muuta enda meiliaadressi, seega on ehk ostukinnitus …" at bounding box center [82, 139] width 73 height 12
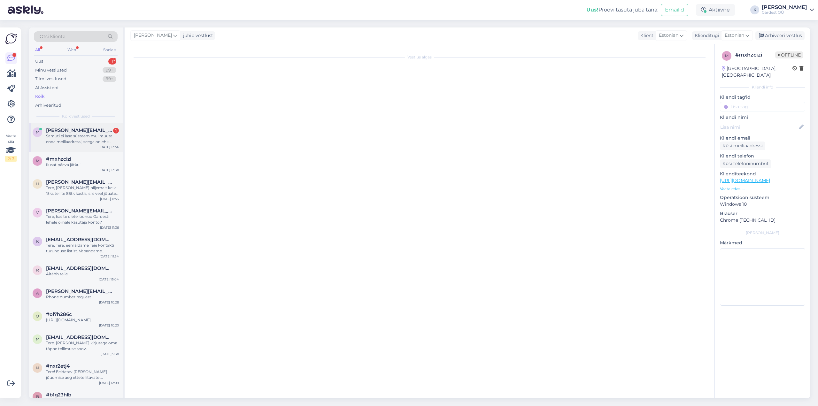
scroll to position [0, 0]
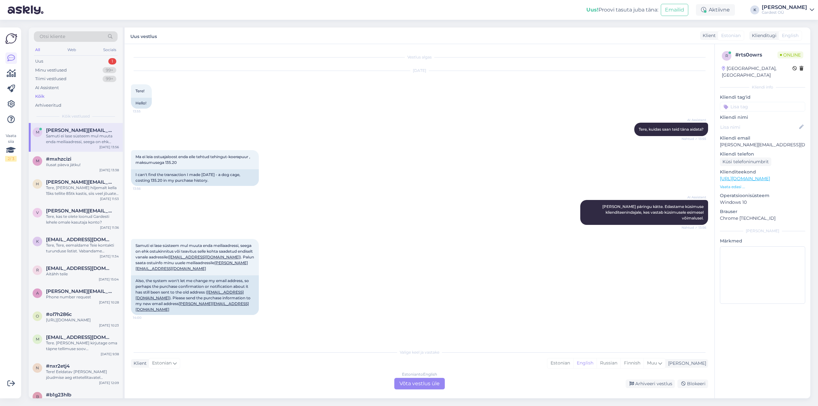
click at [410, 253] on div "Estonian to English Võta vestlus üle" at bounding box center [419, 384] width 51 height 12
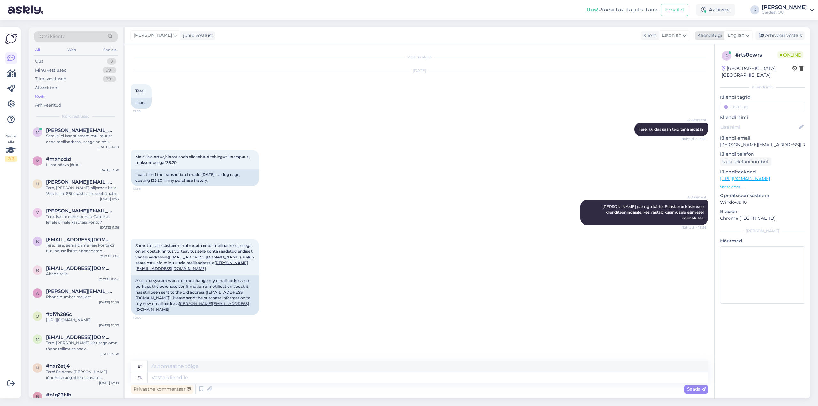
click at [491, 36] on icon at bounding box center [748, 35] width 4 height 7
click at [491, 110] on link "Estonian" at bounding box center [724, 114] width 70 height 10
click at [235, 253] on textarea at bounding box center [419, 376] width 577 height 13
click at [244, 253] on textarea at bounding box center [419, 376] width 577 height 13
click at [246, 253] on textarea at bounding box center [419, 376] width 577 height 13
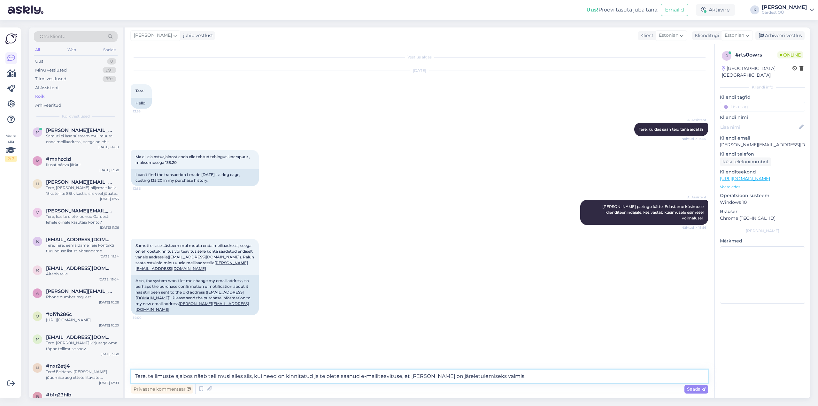
click at [191, 253] on textarea "Tere, tellimuste ajaloos näeb tellimusi alles siis, kui need on kinnitatud ja t…" at bounding box center [419, 376] width 577 height 13
click at [383, 253] on textarea "Tere, tellimuste ajaloo alt näeb tellimusi alles siis, kui need on kinnitatud j…" at bounding box center [419, 376] width 577 height 13
type textarea "Tere, tellimuste ajaloo alt näeb tellimusi alles siis, kui need on kinnitatud j…"
click at [491, 253] on span "Saada" at bounding box center [696, 389] width 19 height 6
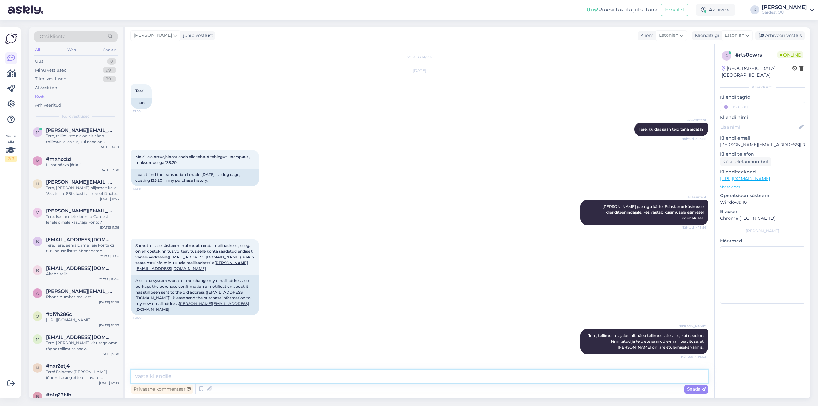
click at [314, 253] on textarea at bounding box center [419, 376] width 577 height 13
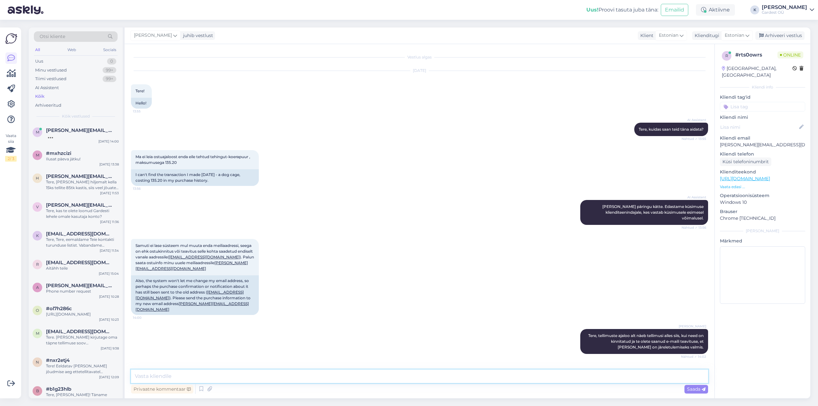
click at [301, 253] on textarea at bounding box center [419, 376] width 577 height 13
type textarea "Oleme teie tellimuse kenasti kätte saanud."
click at [491, 253] on span "Saada" at bounding box center [696, 389] width 19 height 6
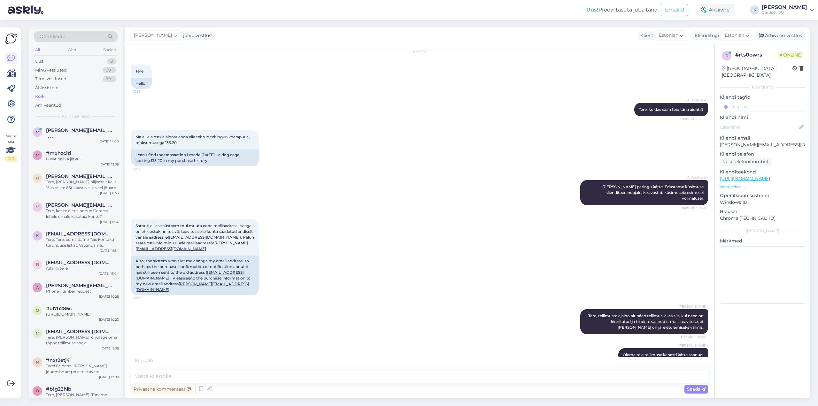
scroll to position [69, 0]
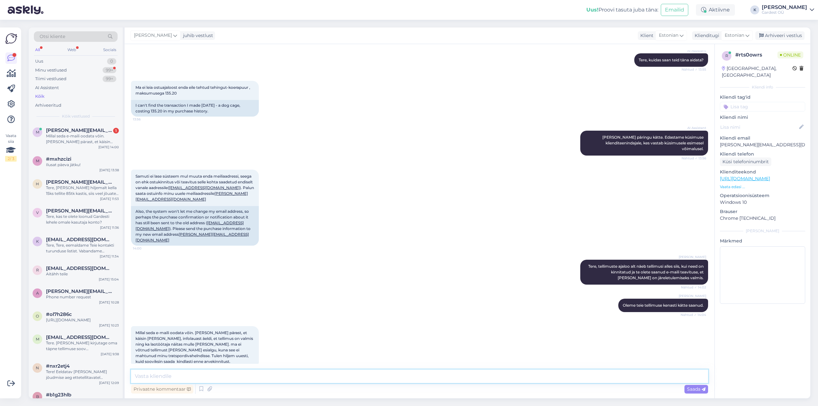
click at [223, 253] on textarea at bounding box center [419, 376] width 577 height 13
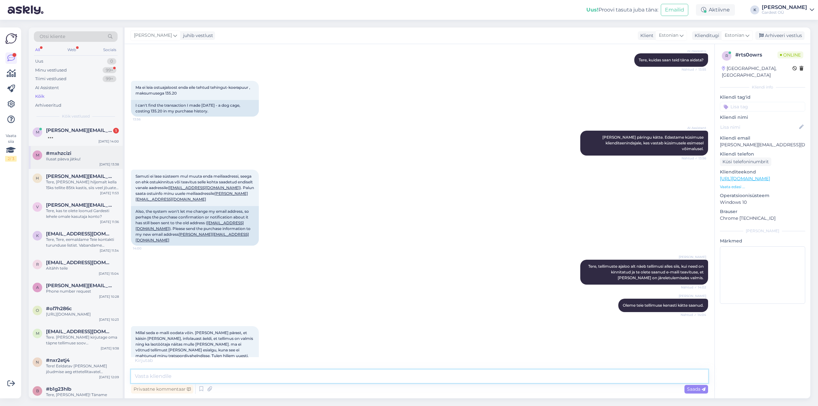
scroll to position [76, 0]
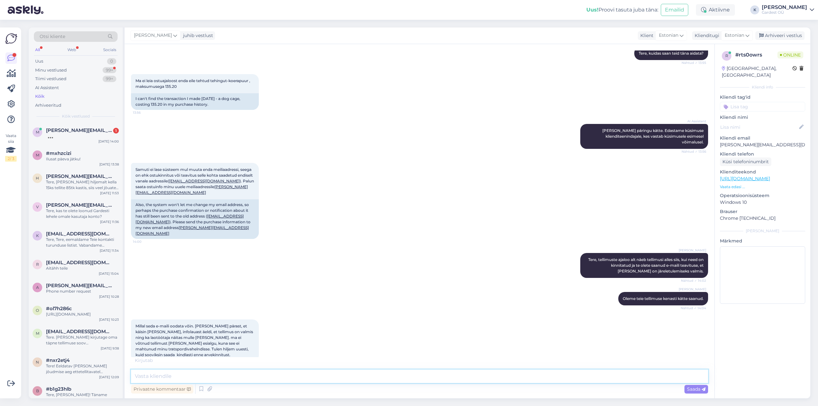
click at [214, 253] on textarea at bounding box center [419, 376] width 577 height 13
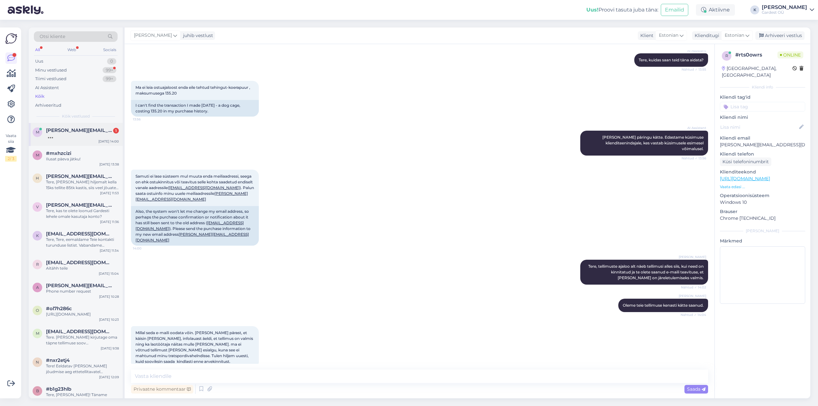
click at [71, 132] on span "[PERSON_NAME][EMAIL_ADDRESS][DOMAIN_NAME]" at bounding box center [79, 131] width 66 height 6
click at [244, 253] on textarea at bounding box center [419, 376] width 577 height 13
drag, startPoint x: 775, startPoint y: 137, endPoint x: 722, endPoint y: 139, distance: 53.5
click at [491, 142] on p "[PERSON_NAME][EMAIL_ADDRESS][DOMAIN_NAME]" at bounding box center [762, 145] width 85 height 7
copy p "[PERSON_NAME][EMAIL_ADDRESS][DOMAIN_NAME]"
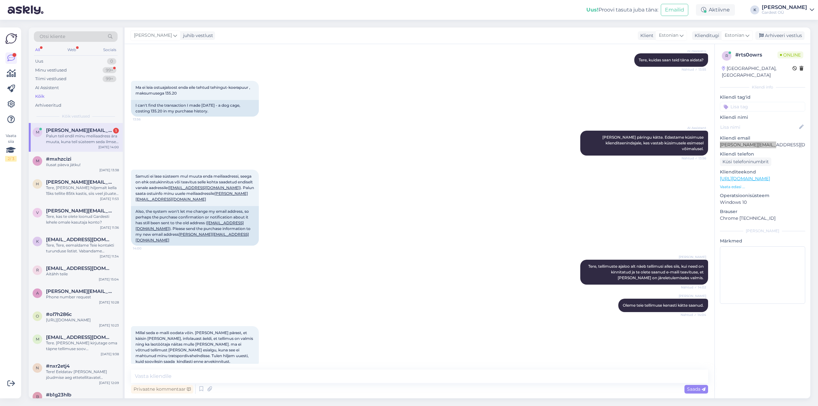
scroll to position [103, 0]
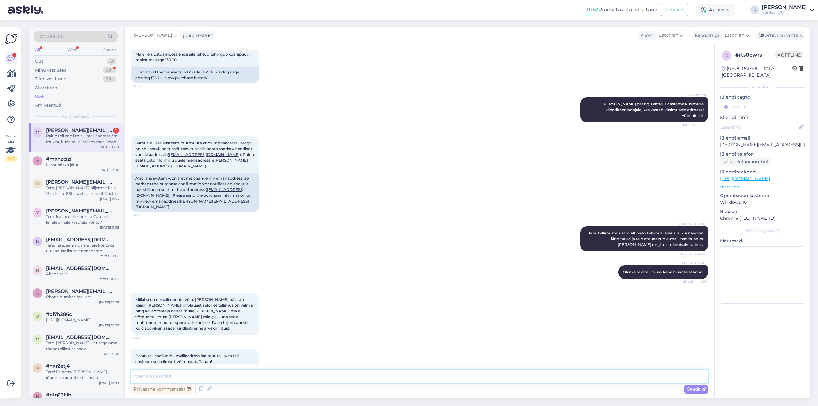
click at [300, 253] on textarea at bounding box center [419, 376] width 577 height 13
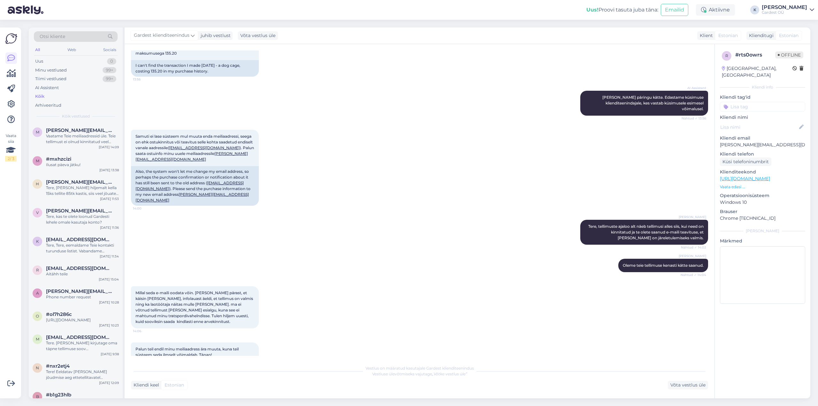
scroll to position [173, 0]
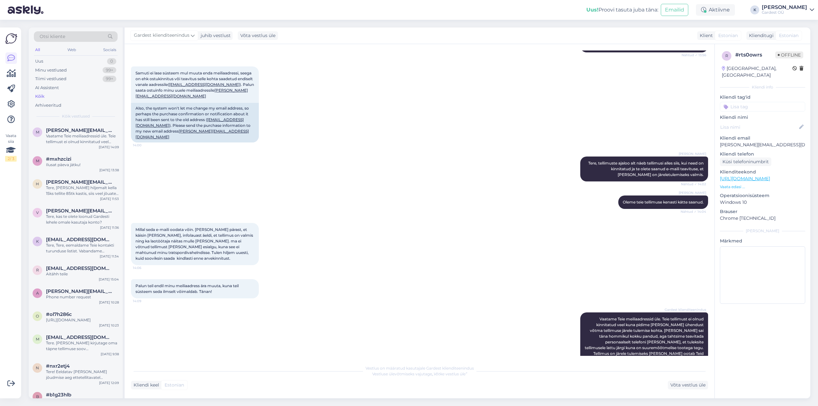
click at [252, 253] on div "Vestlus on määratud kasutajale Gardest klienditeenindus Vestluse ülevõtmiseks v…" at bounding box center [419, 376] width 577 height 28
click at [64, 136] on div "Vaatame Teie meiliaadressid üle. Teie tellimust ei olnud kinnitatud veel kuna p…" at bounding box center [82, 139] width 73 height 12
click at [242, 253] on div "Vestlus on määratud kasutajale Gardest klienditeenindus Vestluse ülevõtmiseks v…" at bounding box center [419, 376] width 577 height 28
